Goal: Find specific page/section

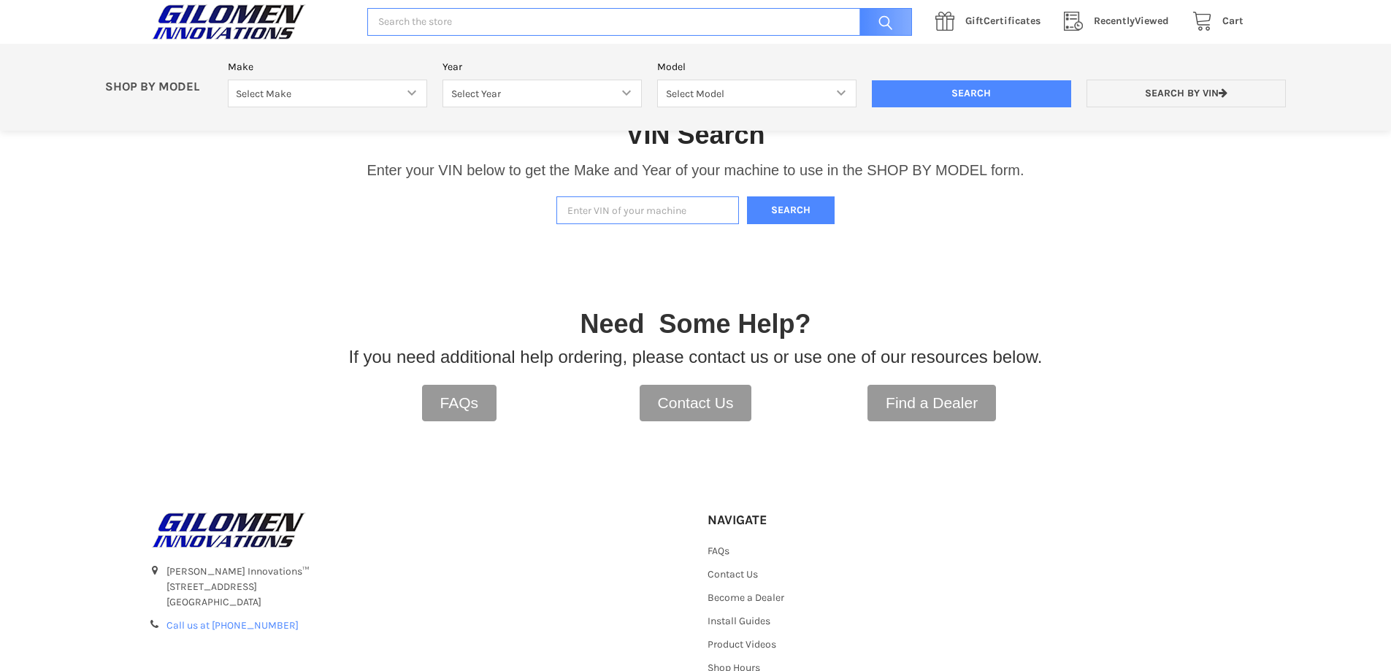
click at [685, 207] on input "Enter VIN of your machine" at bounding box center [647, 210] width 182 height 28
type input "[US_VEHICLE_IDENTIFICATION_NUMBER]"
click at [756, 210] on button "Search" at bounding box center [791, 210] width 88 height 28
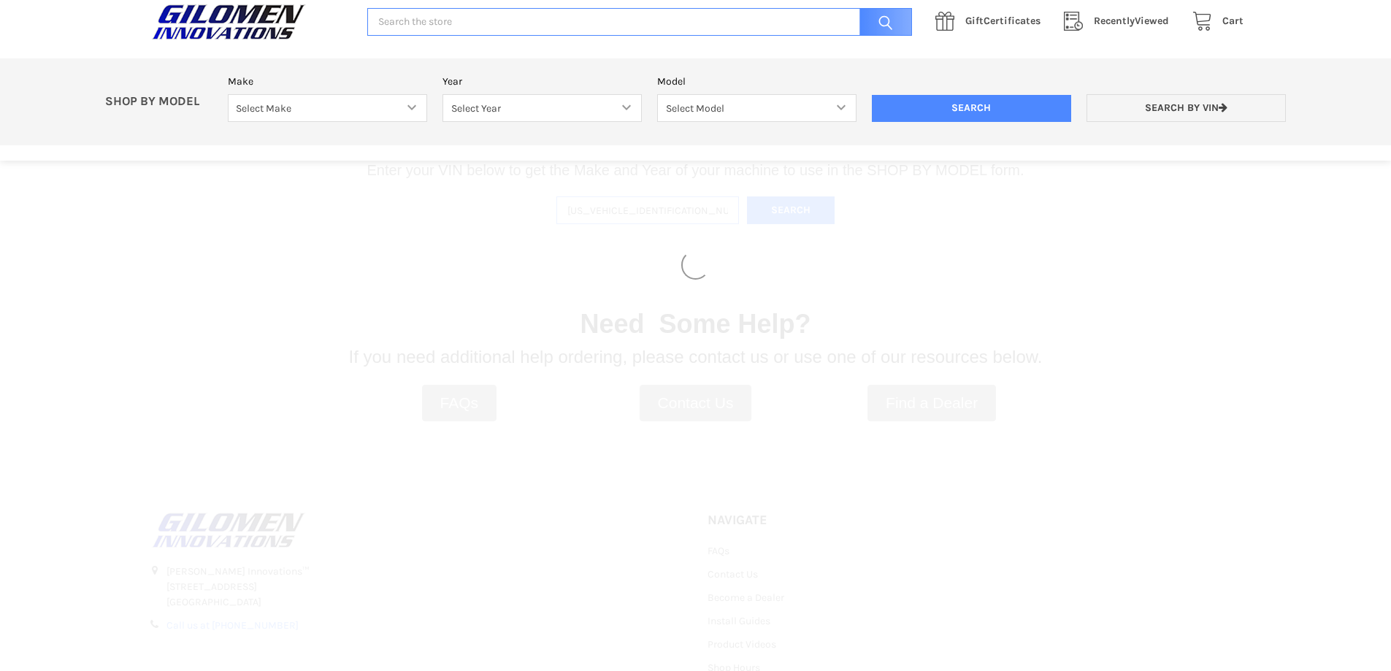
select select "606"
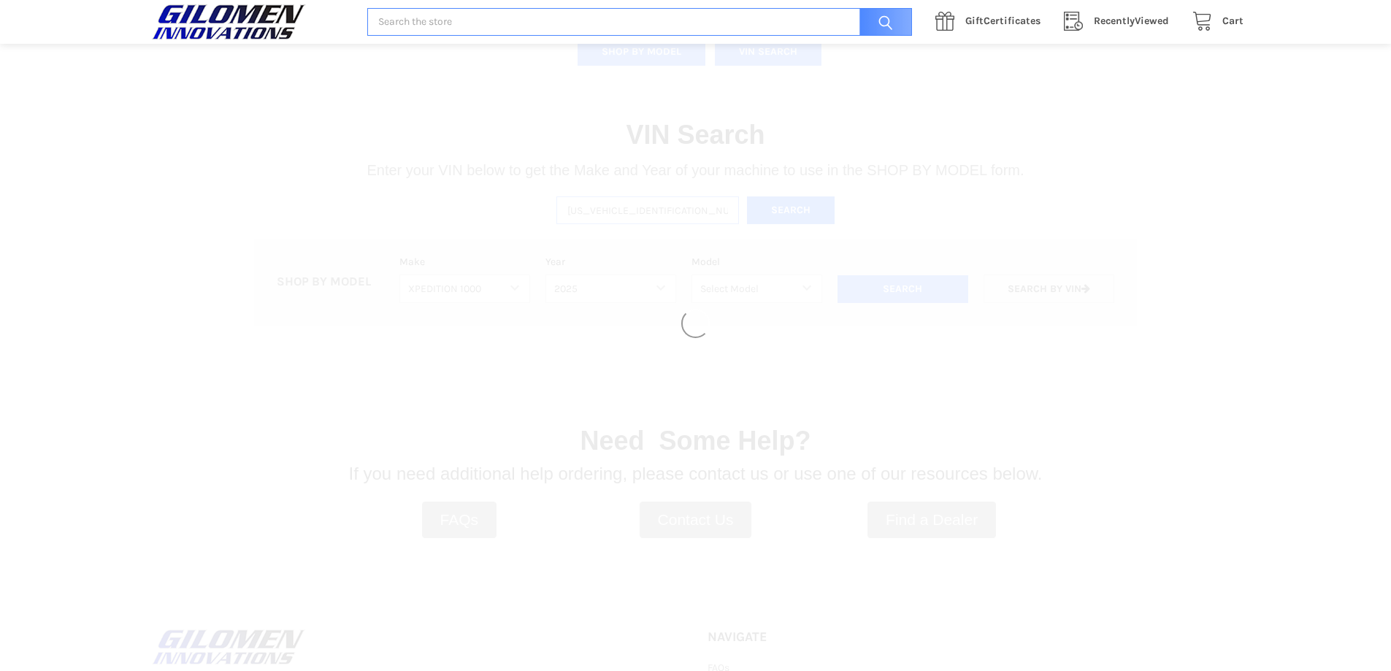
select select "683"
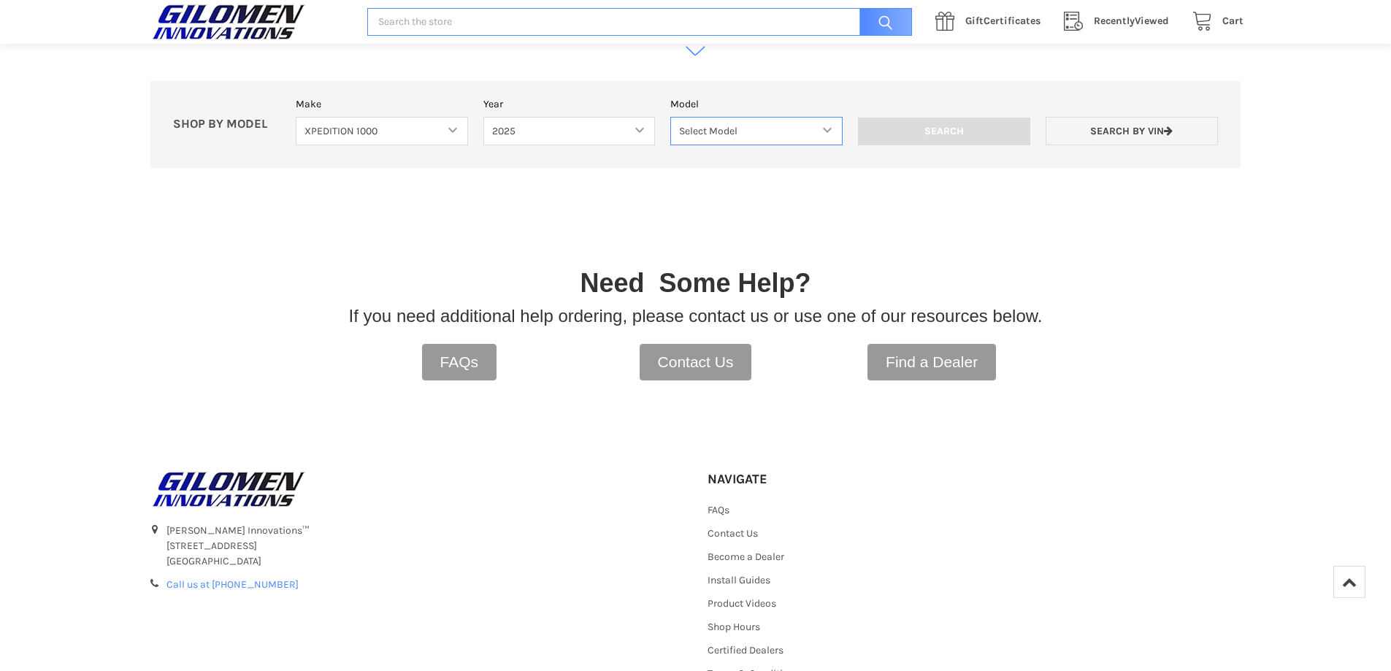
click at [829, 135] on select "Select Model XPEDITION 1000 2 AND 5 PASSENGER MODELS XPEDITION 1000 NORTHSTAR 2…" at bounding box center [756, 131] width 172 height 28
select select "684"
click at [670, 117] on select "Select Model XPEDITION 1000 2 AND 5 PASSENGER MODELS XPEDITION 1000 NORTHSTAR 2…" at bounding box center [756, 131] width 172 height 28
click at [948, 135] on input "Search" at bounding box center [944, 132] width 172 height 28
